Goal: Information Seeking & Learning: Learn about a topic

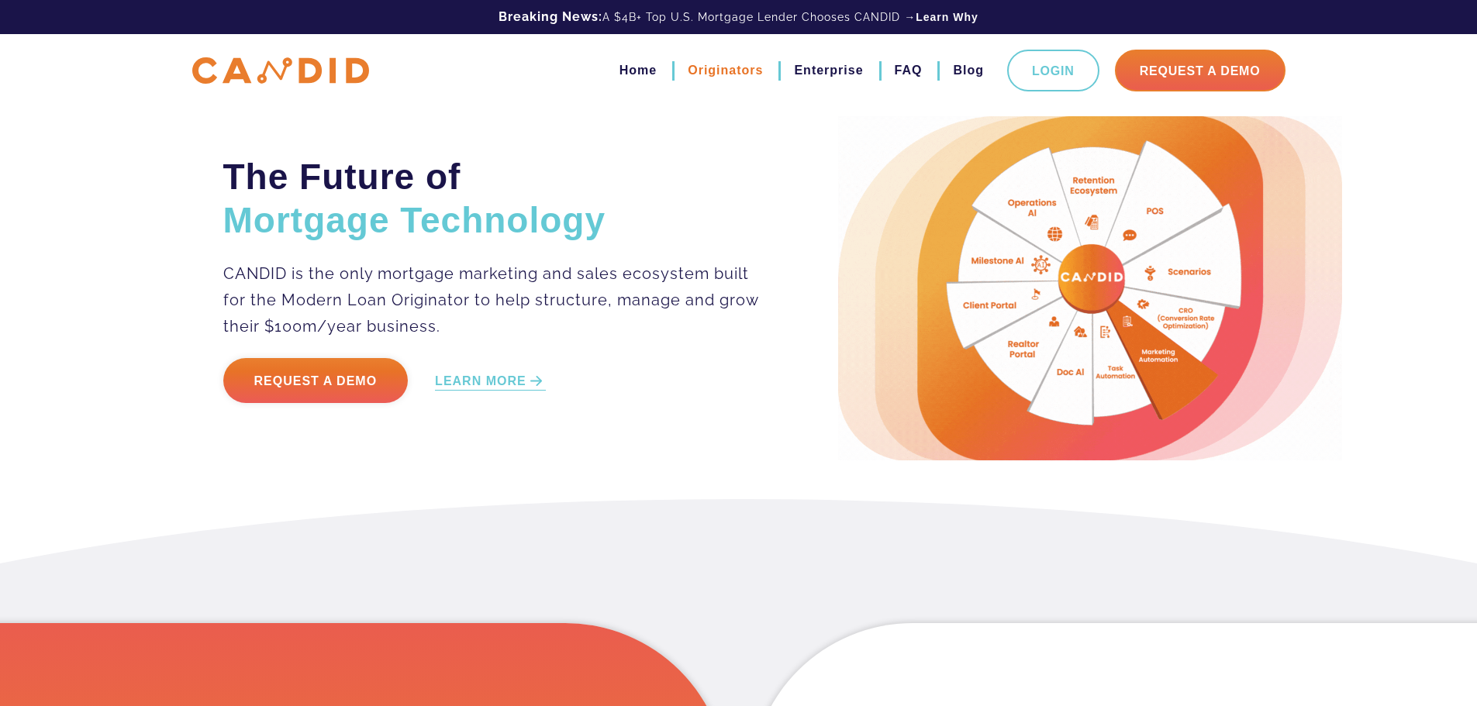
click at [741, 69] on link "Originators" at bounding box center [725, 70] width 75 height 26
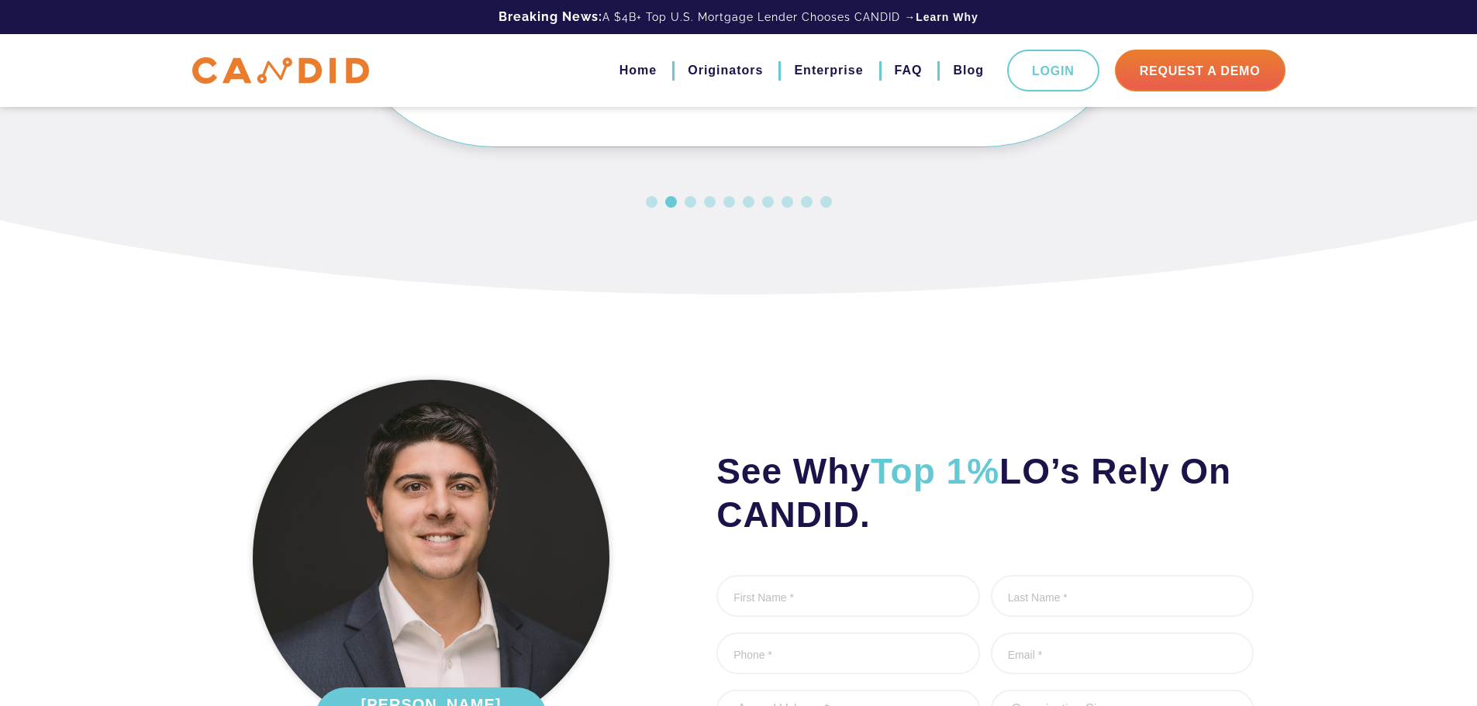
scroll to position [4655, 0]
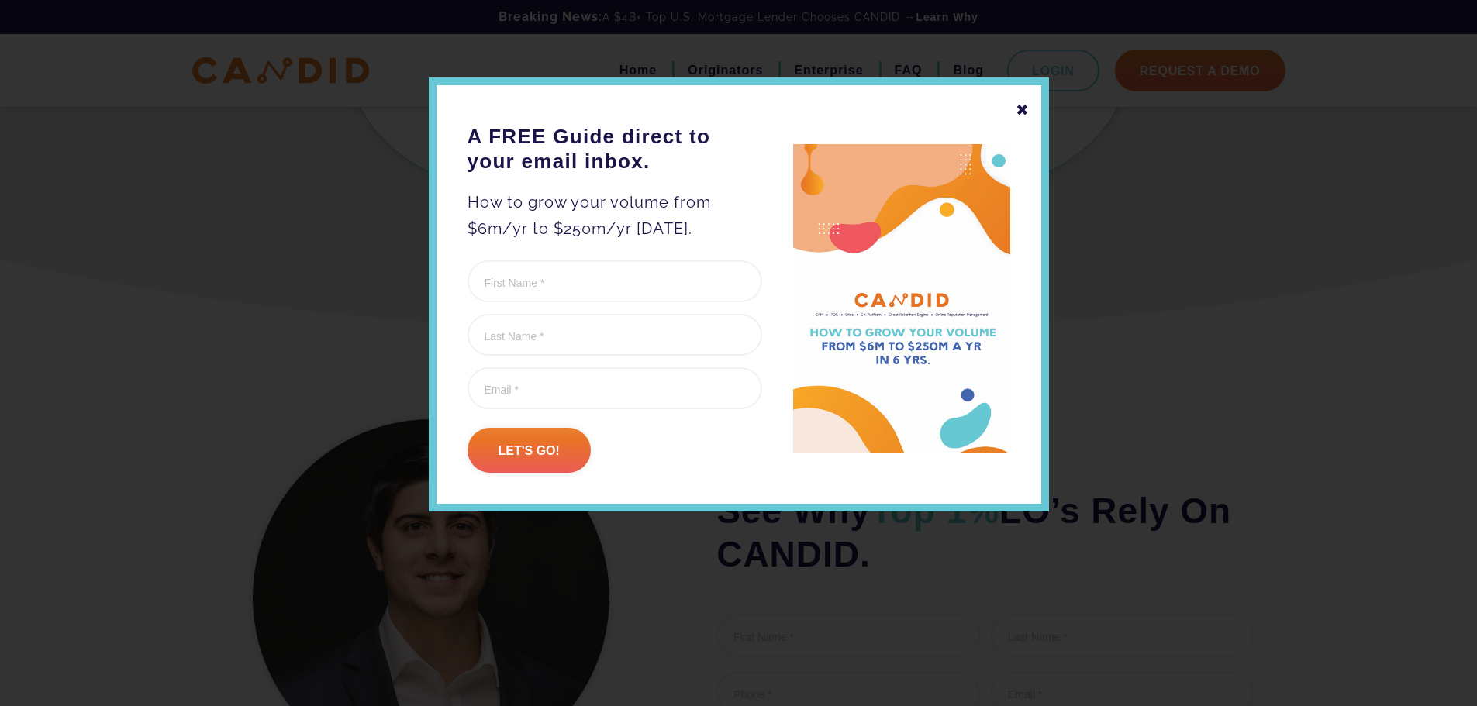
click at [1027, 116] on div "✖" at bounding box center [1023, 110] width 14 height 26
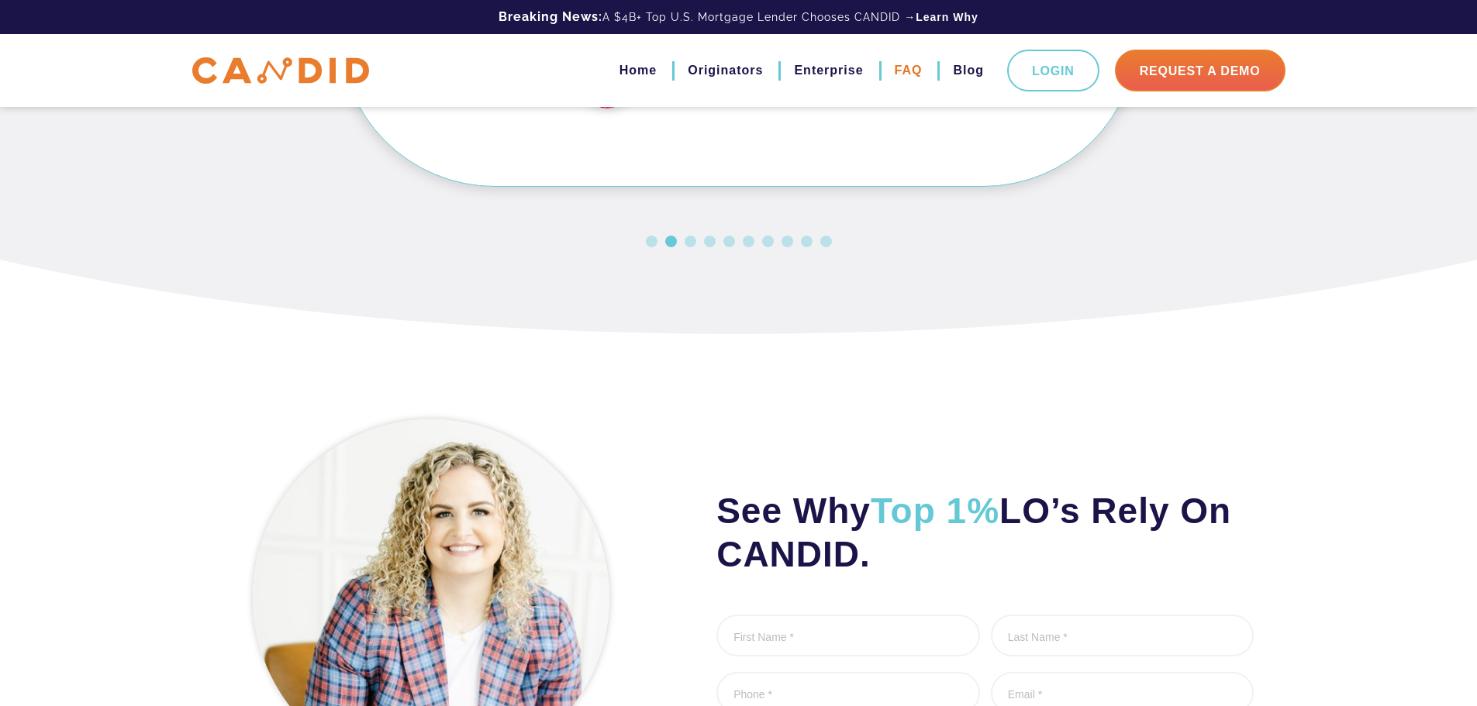
click at [903, 78] on link "FAQ" at bounding box center [909, 70] width 28 height 26
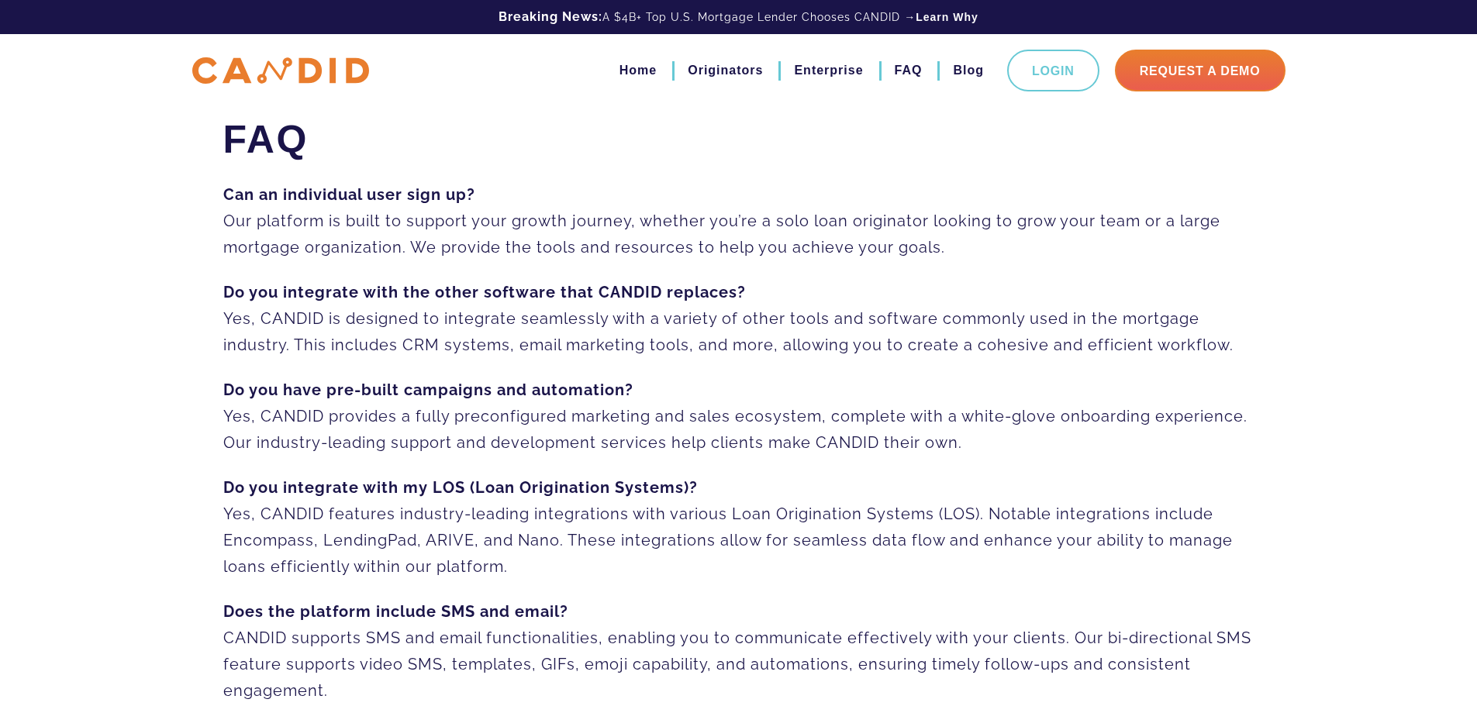
drag, startPoint x: 223, startPoint y: 194, endPoint x: 965, endPoint y: 251, distance: 744.3
click at [965, 251] on p "Can an individual user sign up? Our platform is built to support your growth jo…" at bounding box center [738, 220] width 1031 height 79
click at [381, 131] on h1 "FAQ" at bounding box center [738, 139] width 1031 height 47
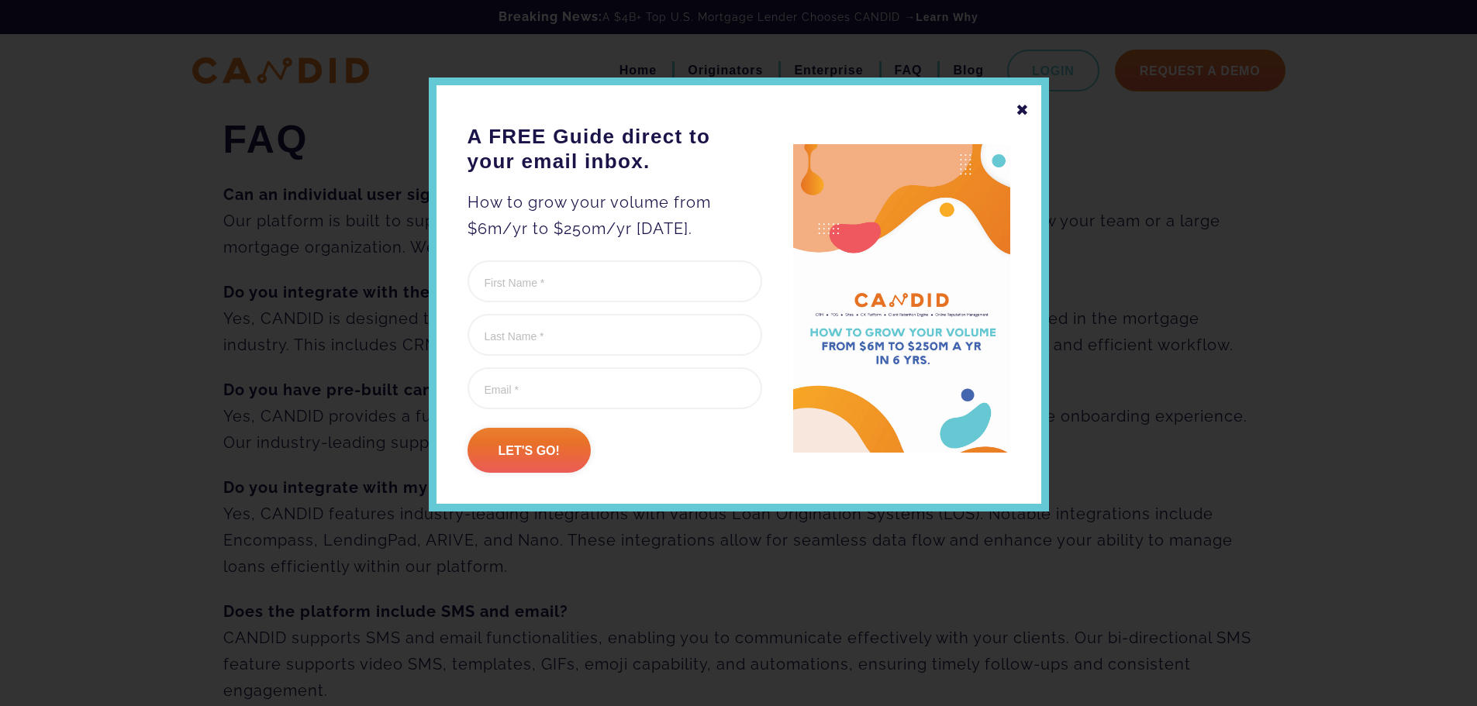
click at [1018, 105] on div "✖" at bounding box center [1023, 110] width 14 height 26
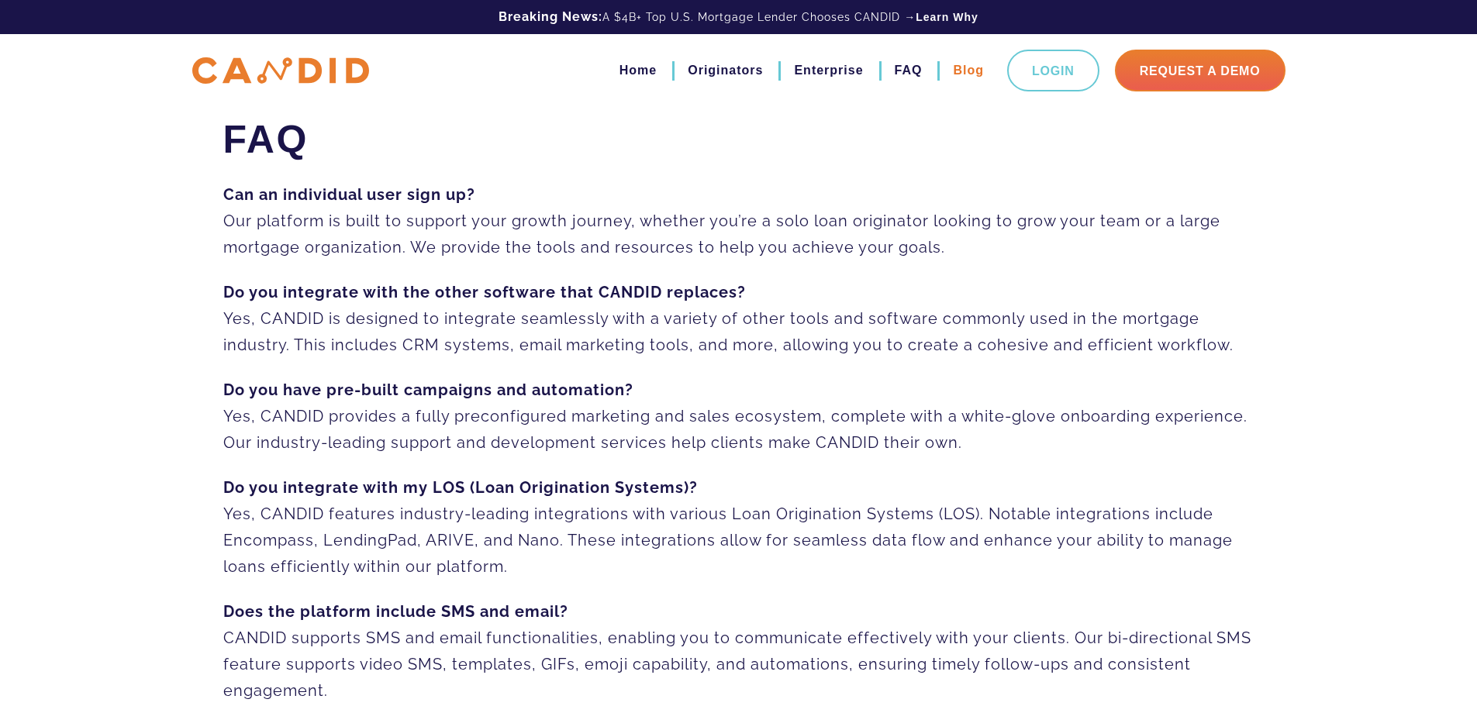
click at [959, 71] on link "Blog" at bounding box center [968, 70] width 31 height 26
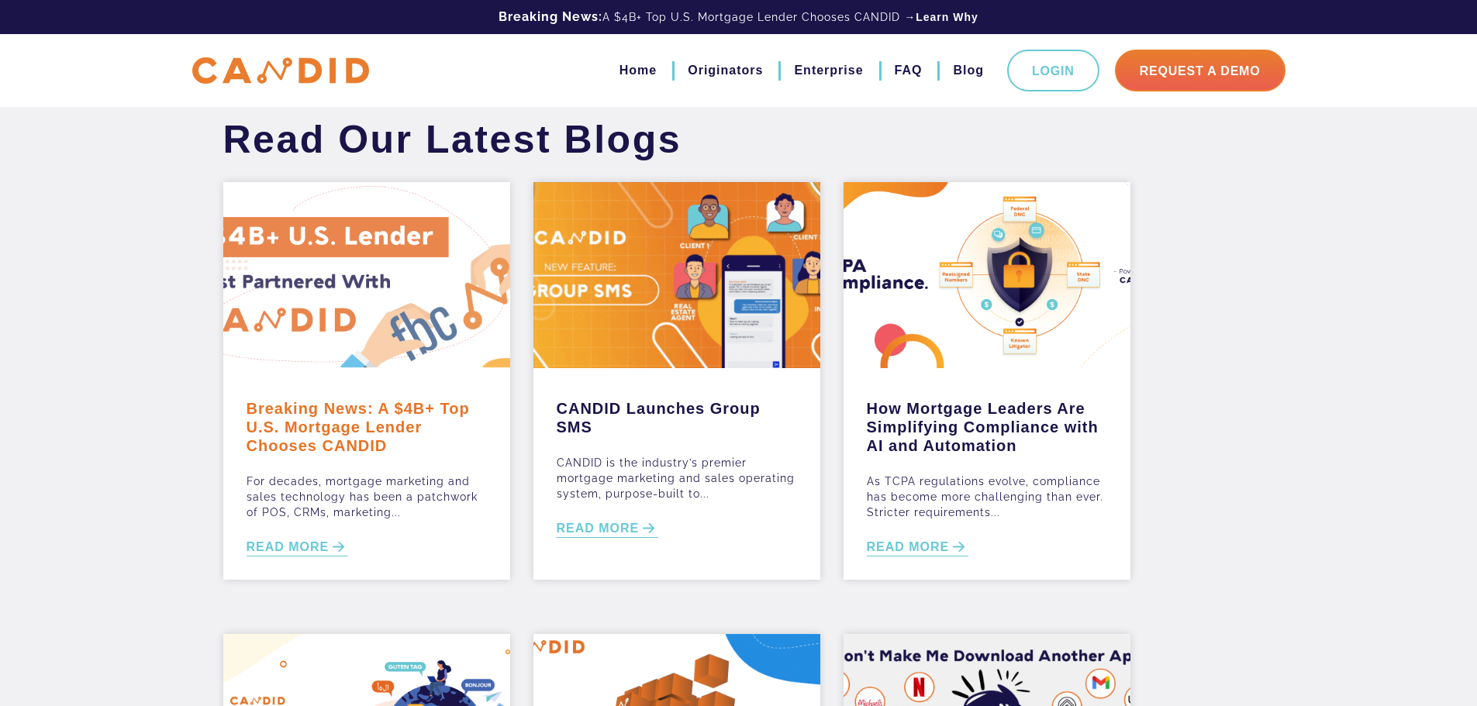
click at [347, 417] on link "Breaking News: A $4B+ Top U.S. Mortgage Lender Chooses CANDID" at bounding box center [367, 424] width 240 height 64
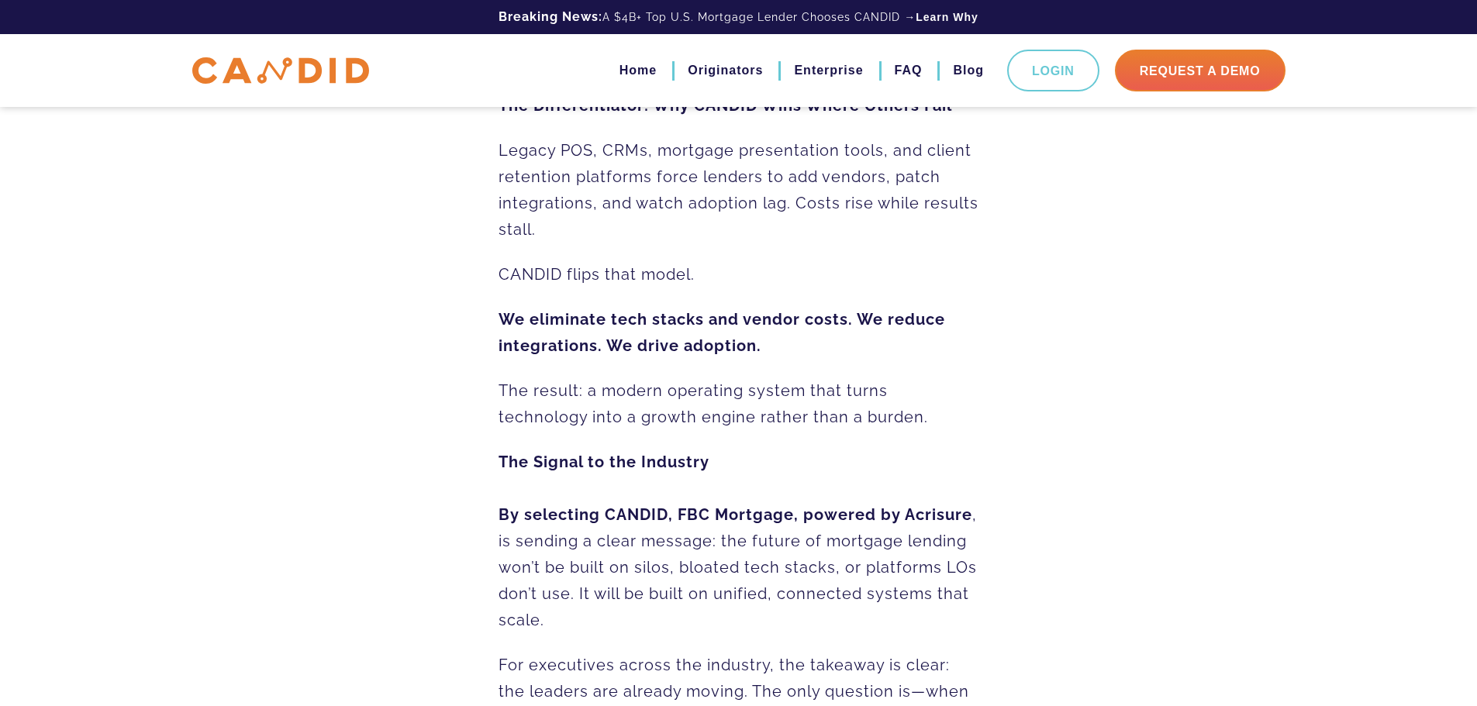
scroll to position [1918, 0]
click at [651, 66] on link "Home" at bounding box center [638, 70] width 37 height 26
